Goal: Task Accomplishment & Management: Use online tool/utility

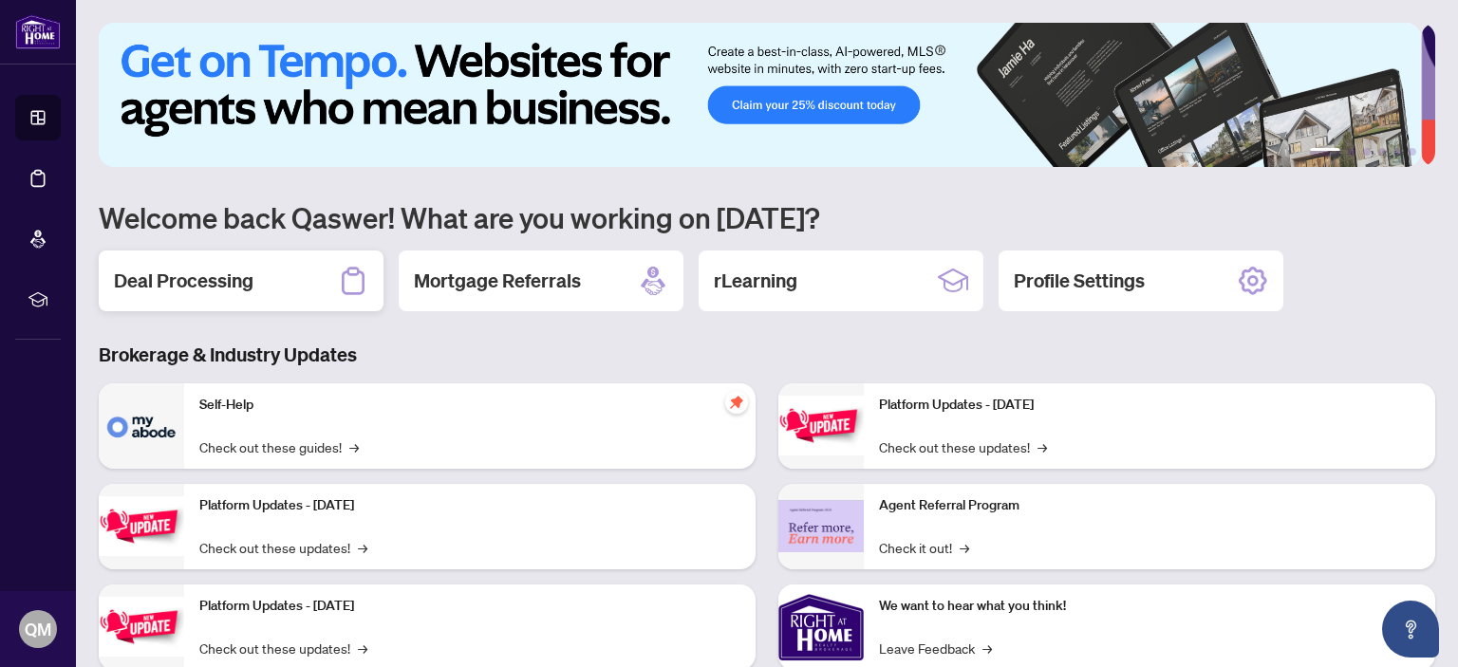
click at [159, 278] on h2 "Deal Processing" at bounding box center [184, 281] width 140 height 27
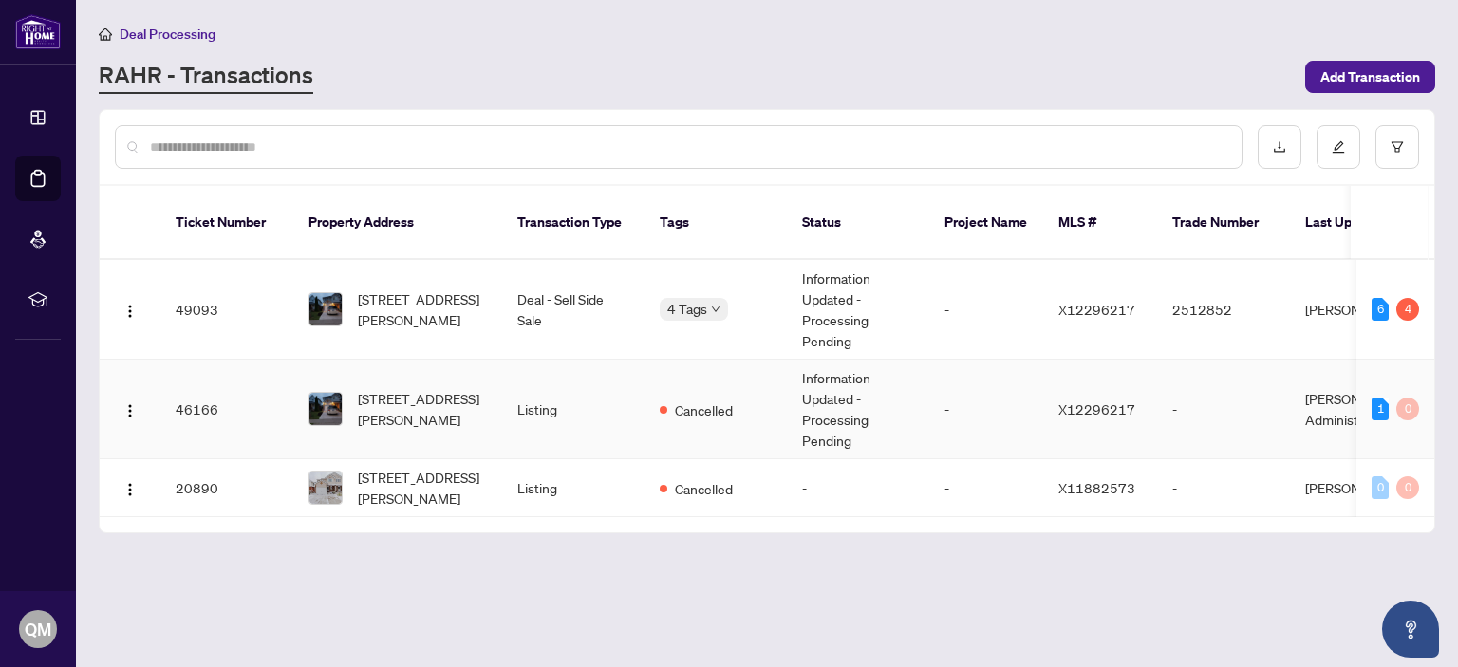
click at [428, 388] on span "[STREET_ADDRESS][PERSON_NAME]" at bounding box center [422, 409] width 129 height 42
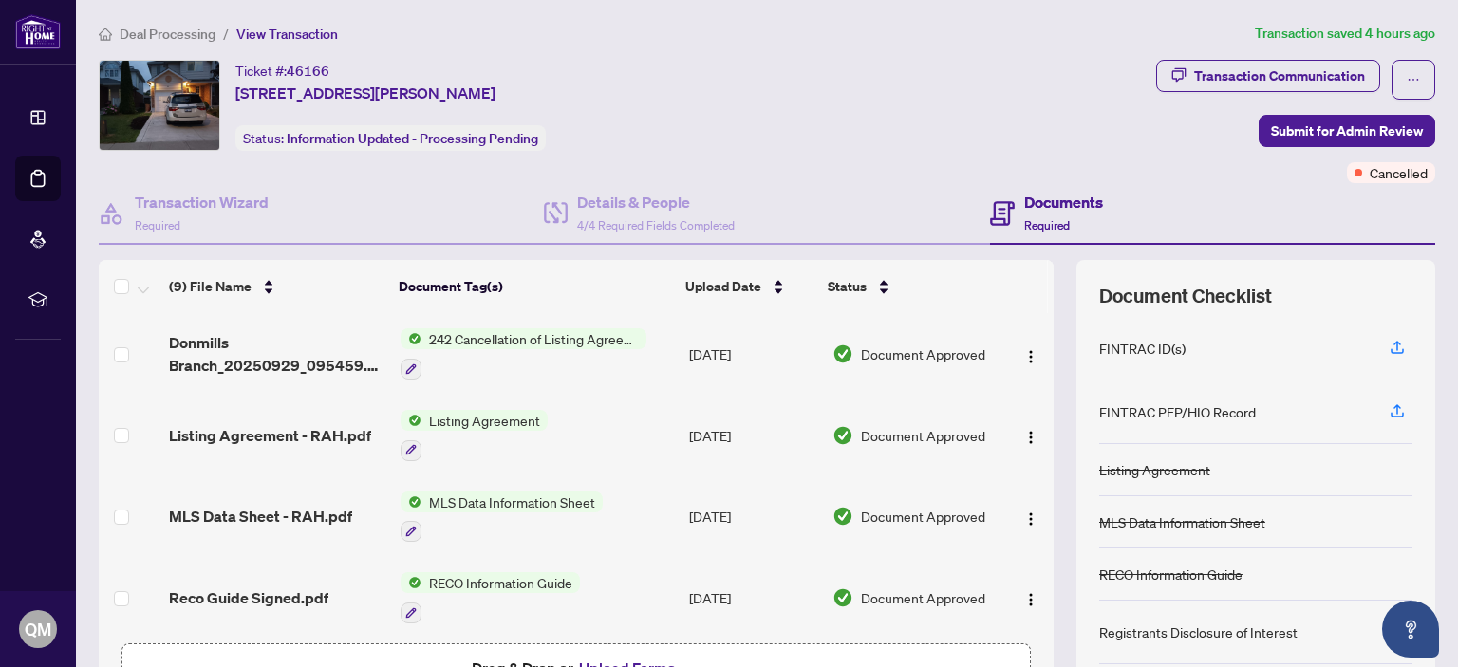
click at [478, 330] on span "242 Cancellation of Listing Agreement - Authority to Offer for Sale" at bounding box center [533, 338] width 225 height 21
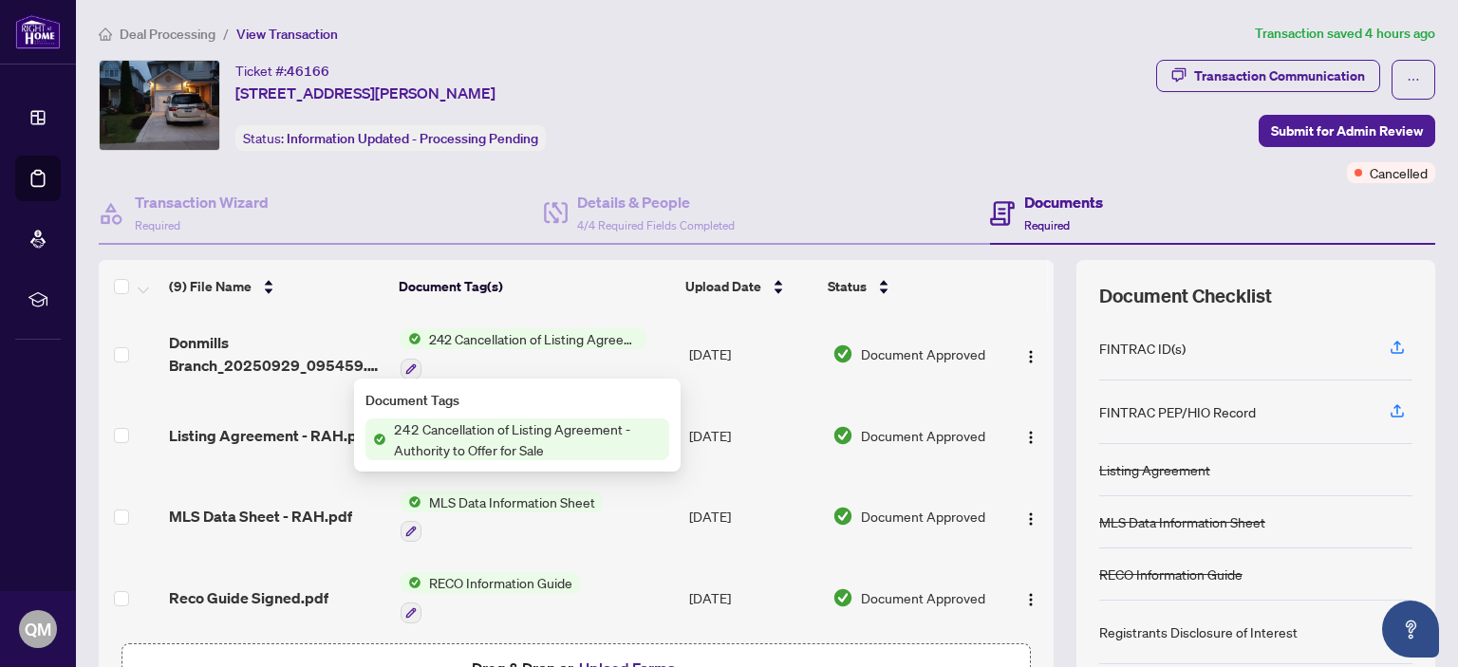
click at [474, 430] on span "242 Cancellation of Listing Agreement - Authority to Offer for Sale" at bounding box center [527, 440] width 283 height 42
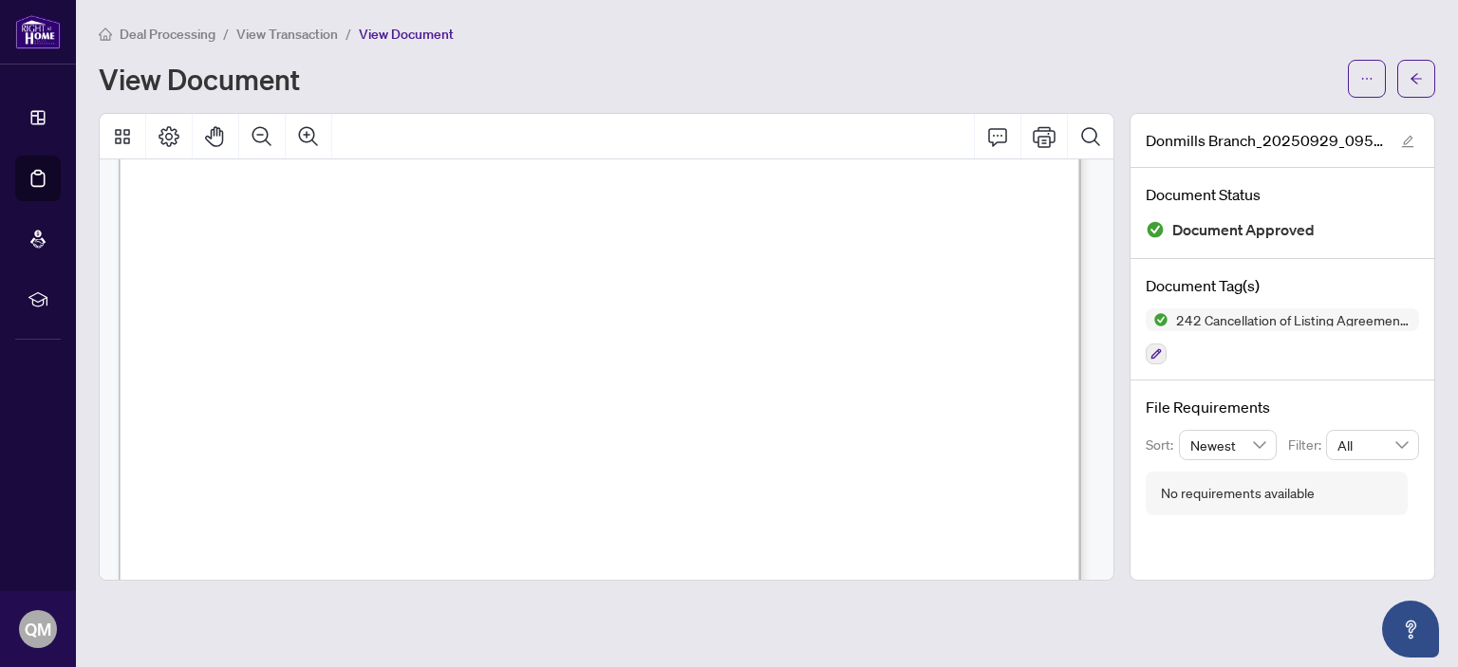
scroll to position [143, 0]
click at [1054, 135] on icon "Print" at bounding box center [1044, 136] width 23 height 23
